Goal: Check status

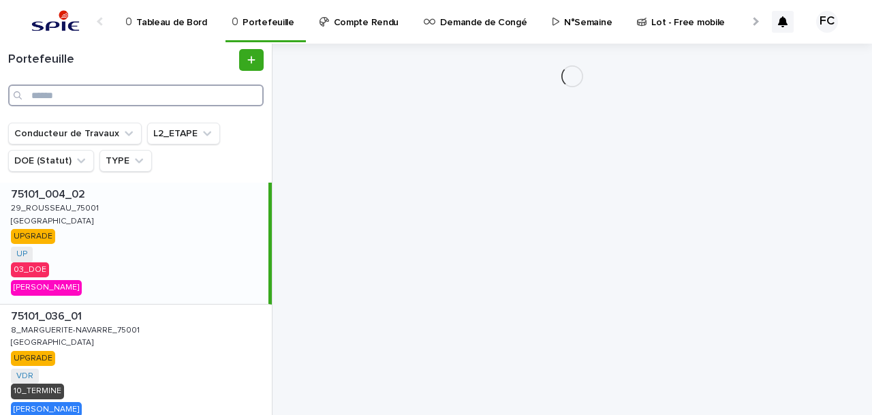
click at [62, 97] on input "Search" at bounding box center [135, 95] width 255 height 22
paste input "**********"
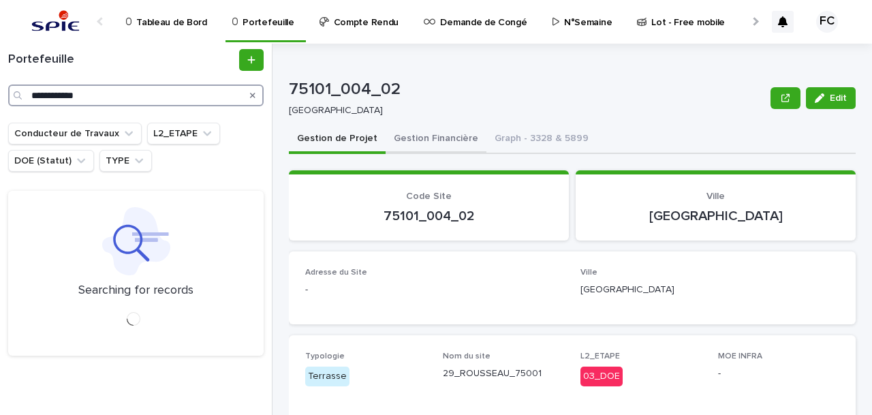
type input "**********"
click at [441, 140] on button "Gestion Financière" at bounding box center [435, 139] width 101 height 29
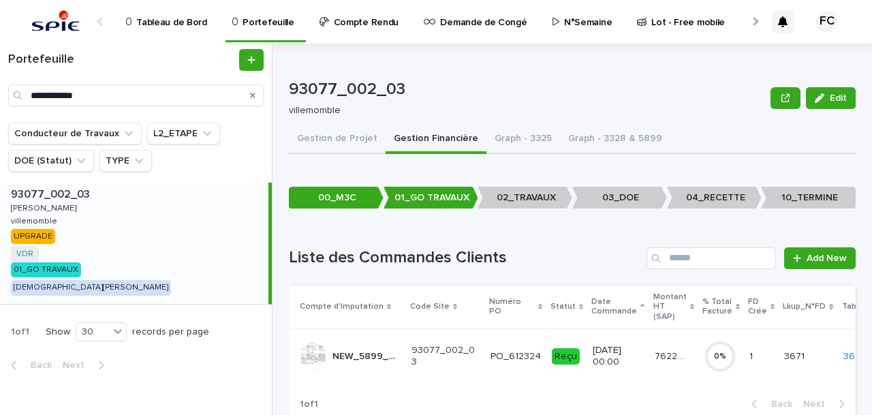
click at [485, 337] on td "PO_612324" at bounding box center [515, 355] width 61 height 55
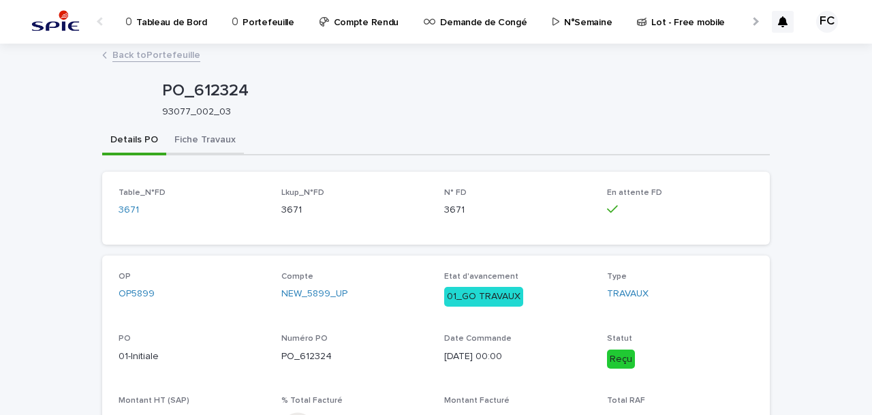
click at [197, 135] on button "Fiche Travaux" at bounding box center [205, 141] width 78 height 29
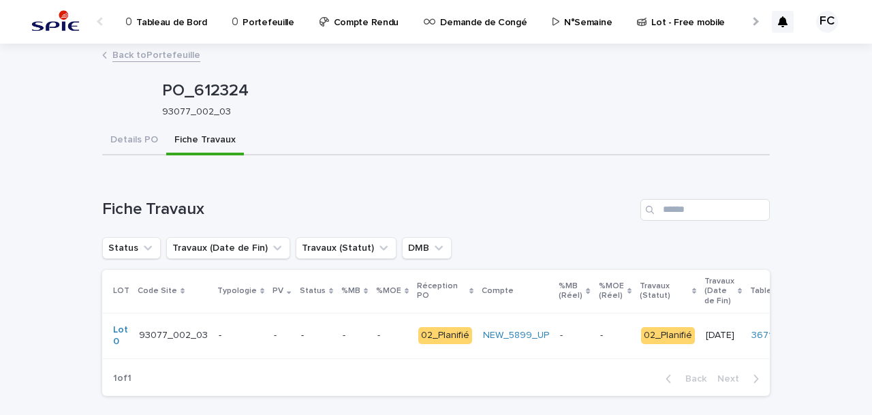
scroll to position [69, 0]
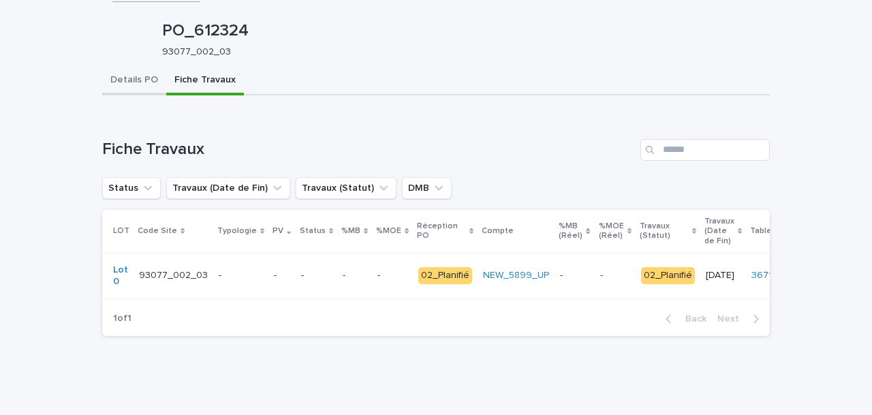
click at [142, 70] on div "Details PO Fiche Travaux Can't display tree at index 0 Loading... Saving… Loadi…" at bounding box center [435, 207] width 667 height 280
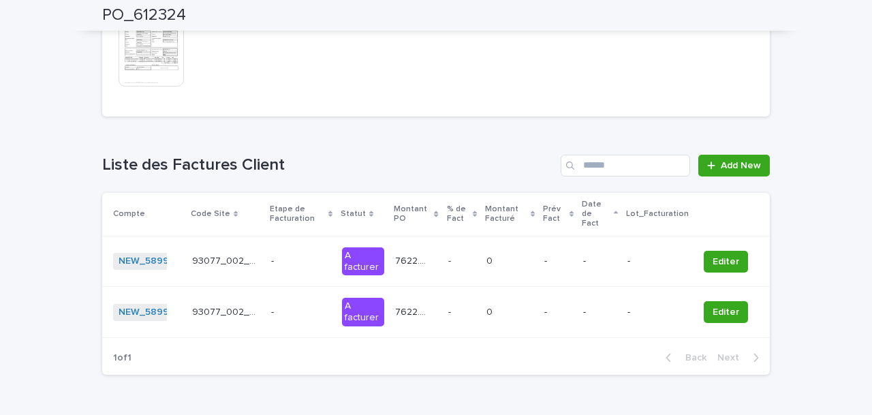
scroll to position [752, 0]
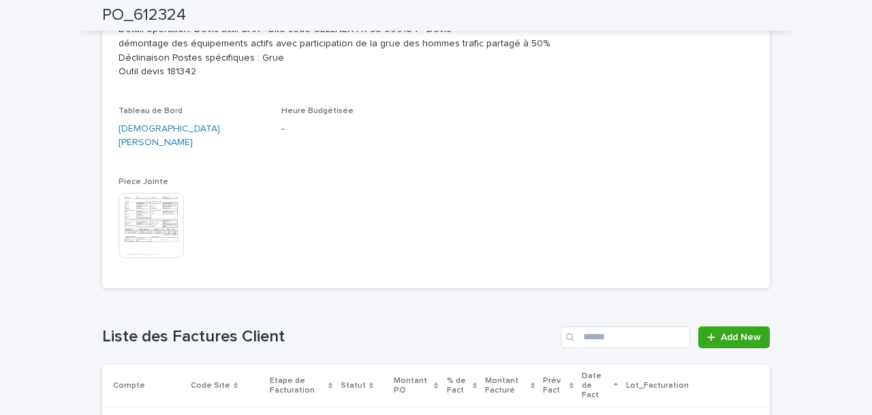
click at [148, 193] on img at bounding box center [150, 225] width 65 height 65
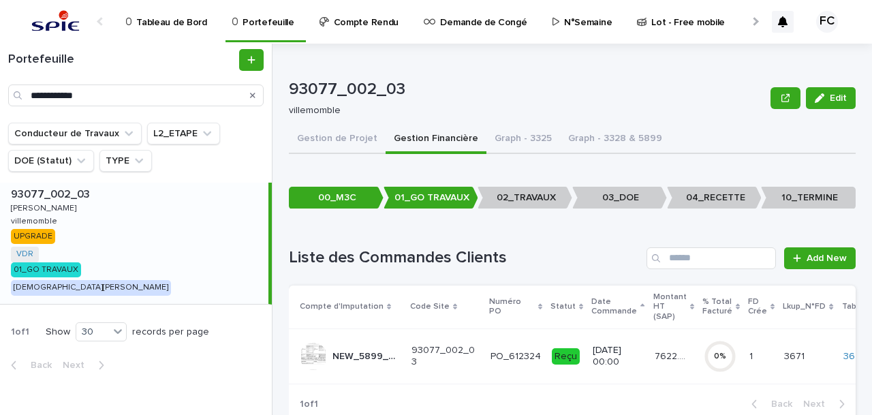
scroll to position [46, 0]
